Goal: Task Accomplishment & Management: Use online tool/utility

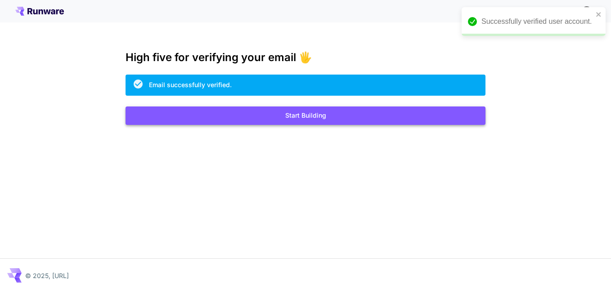
click at [323, 111] on button "Start Building" at bounding box center [305, 116] width 360 height 18
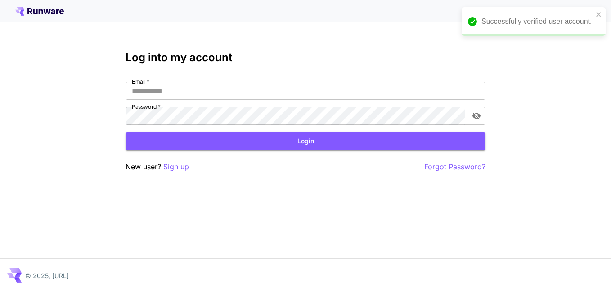
type input "**********"
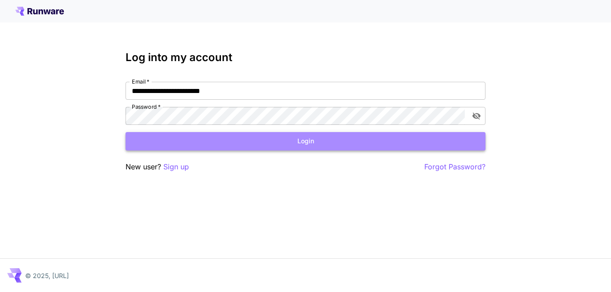
click at [323, 144] on button "Login" at bounding box center [305, 141] width 360 height 18
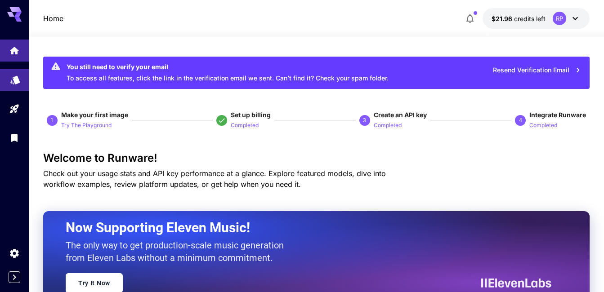
click at [15, 85] on link at bounding box center [14, 80] width 29 height 22
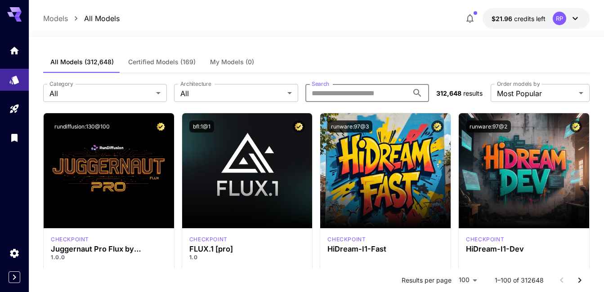
click at [317, 90] on input "Search" at bounding box center [356, 93] width 103 height 18
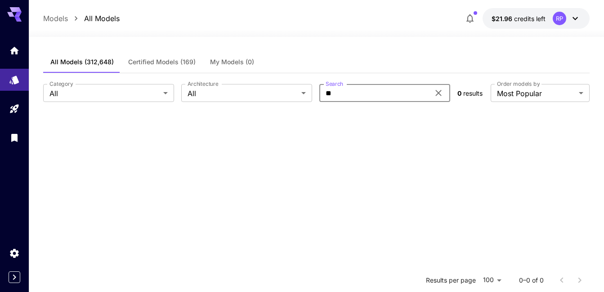
type input "*"
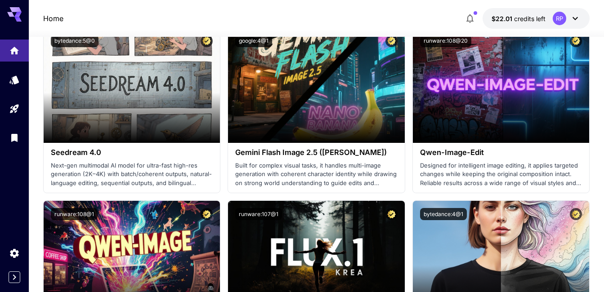
scroll to position [1745, 0]
